Goal: Check status: Check status

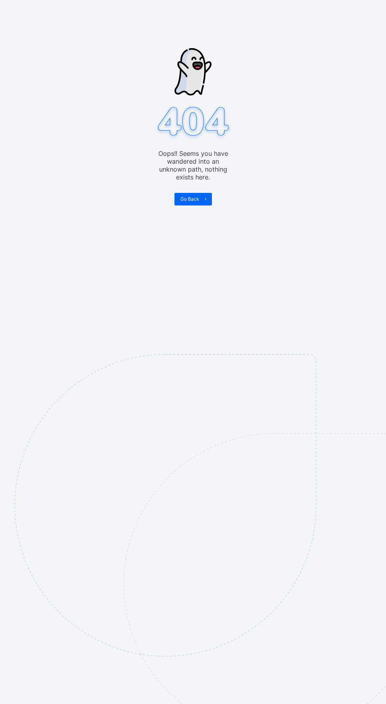
click at [193, 200] on span "Go Back" at bounding box center [190, 199] width 19 height 6
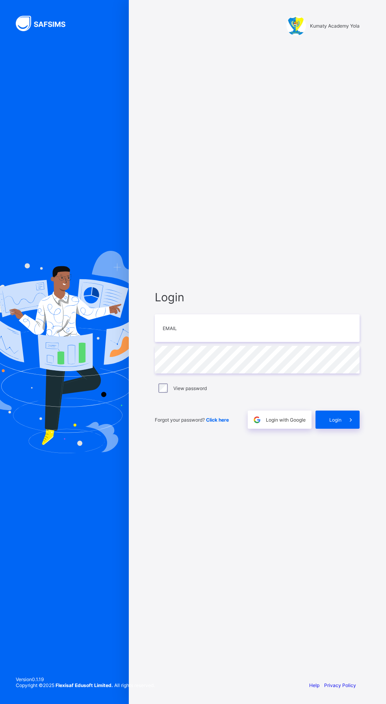
scroll to position [0, 0]
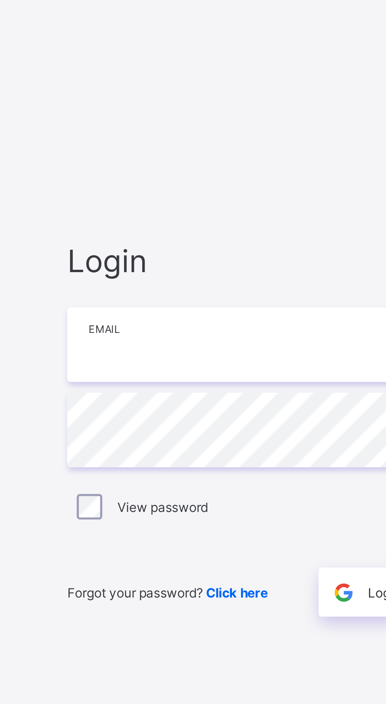
click at [188, 342] on input "email" at bounding box center [257, 328] width 205 height 28
type input "**********"
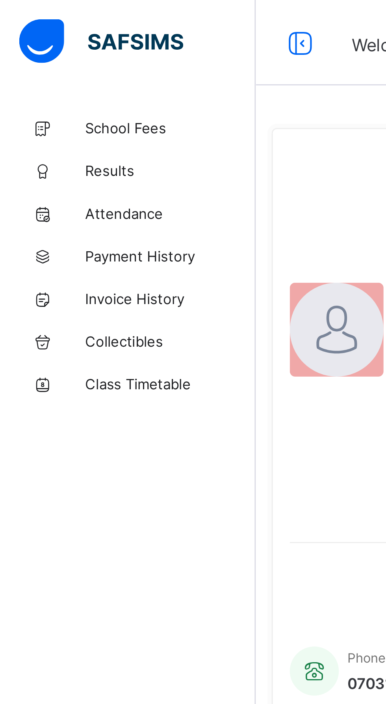
click at [50, 113] on span "Invoice History" at bounding box center [63, 110] width 63 height 6
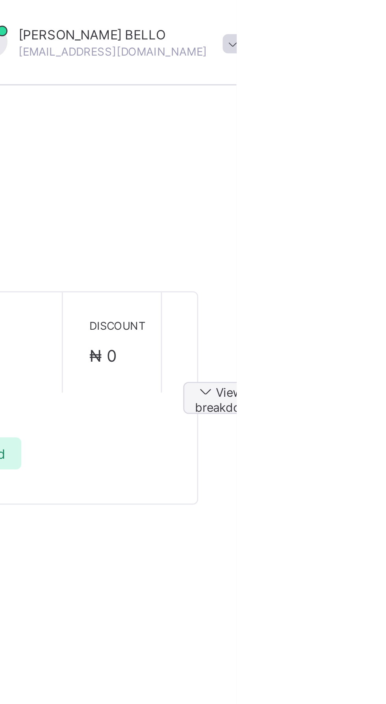
click at [385, 147] on span "View breakdown" at bounding box center [382, 147] width 23 height 12
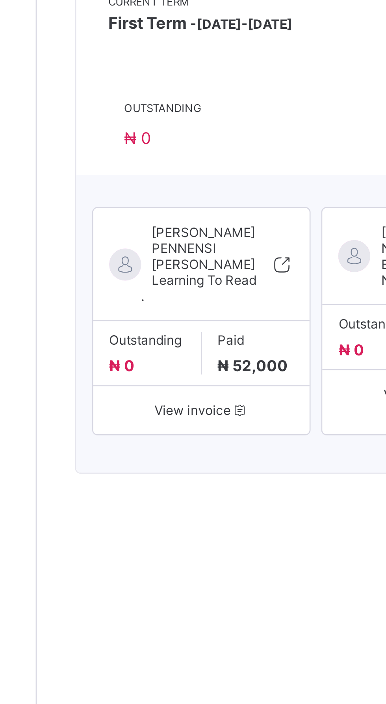
click at [158, 272] on span "View invoice" at bounding box center [155, 273] width 68 height 6
